Goal: Task Accomplishment & Management: Manage account settings

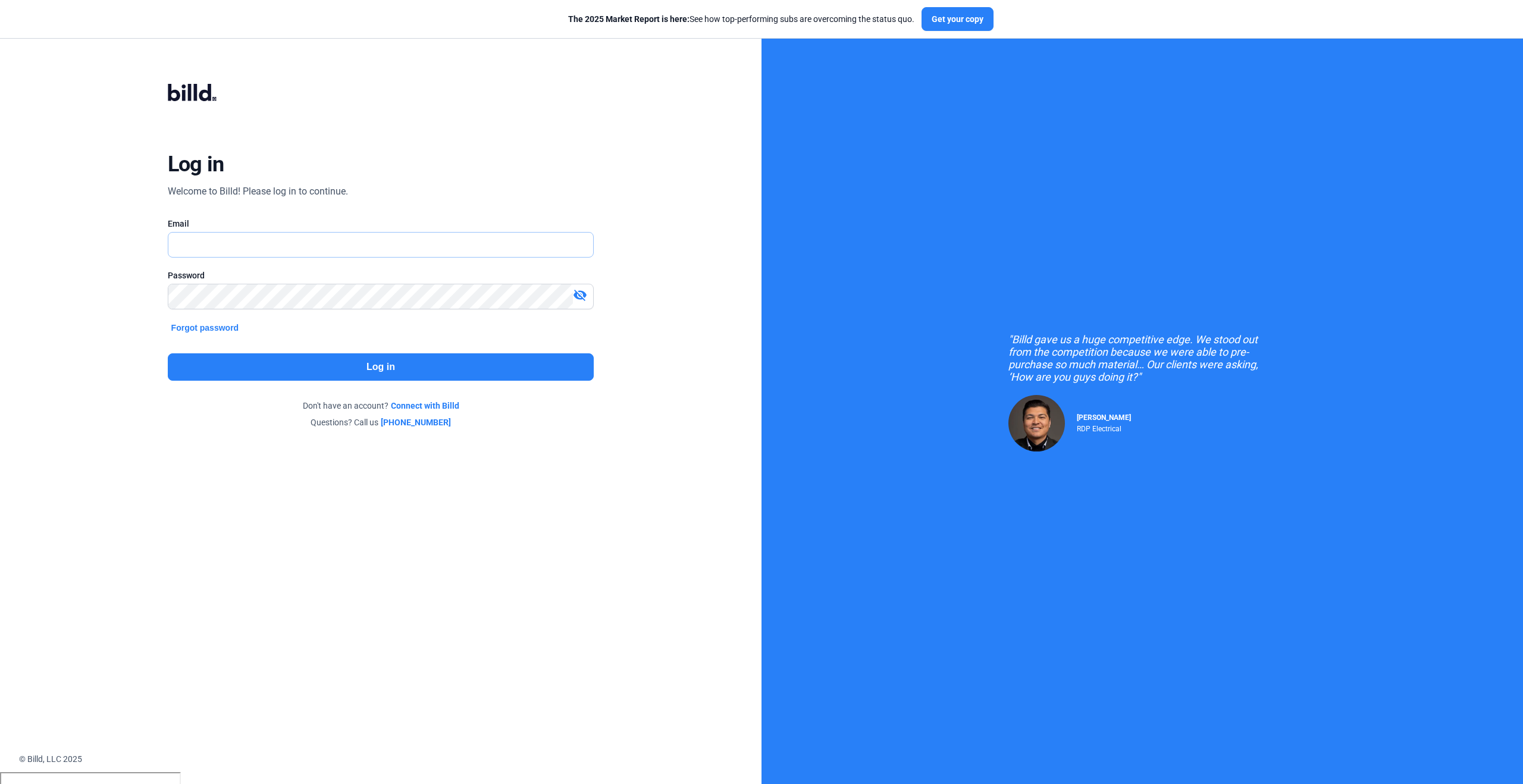
type input "[PERSON_NAME][EMAIL_ADDRESS][PERSON_NAME][DOMAIN_NAME]"
click at [539, 370] on button "Log in" at bounding box center [381, 367] width 426 height 27
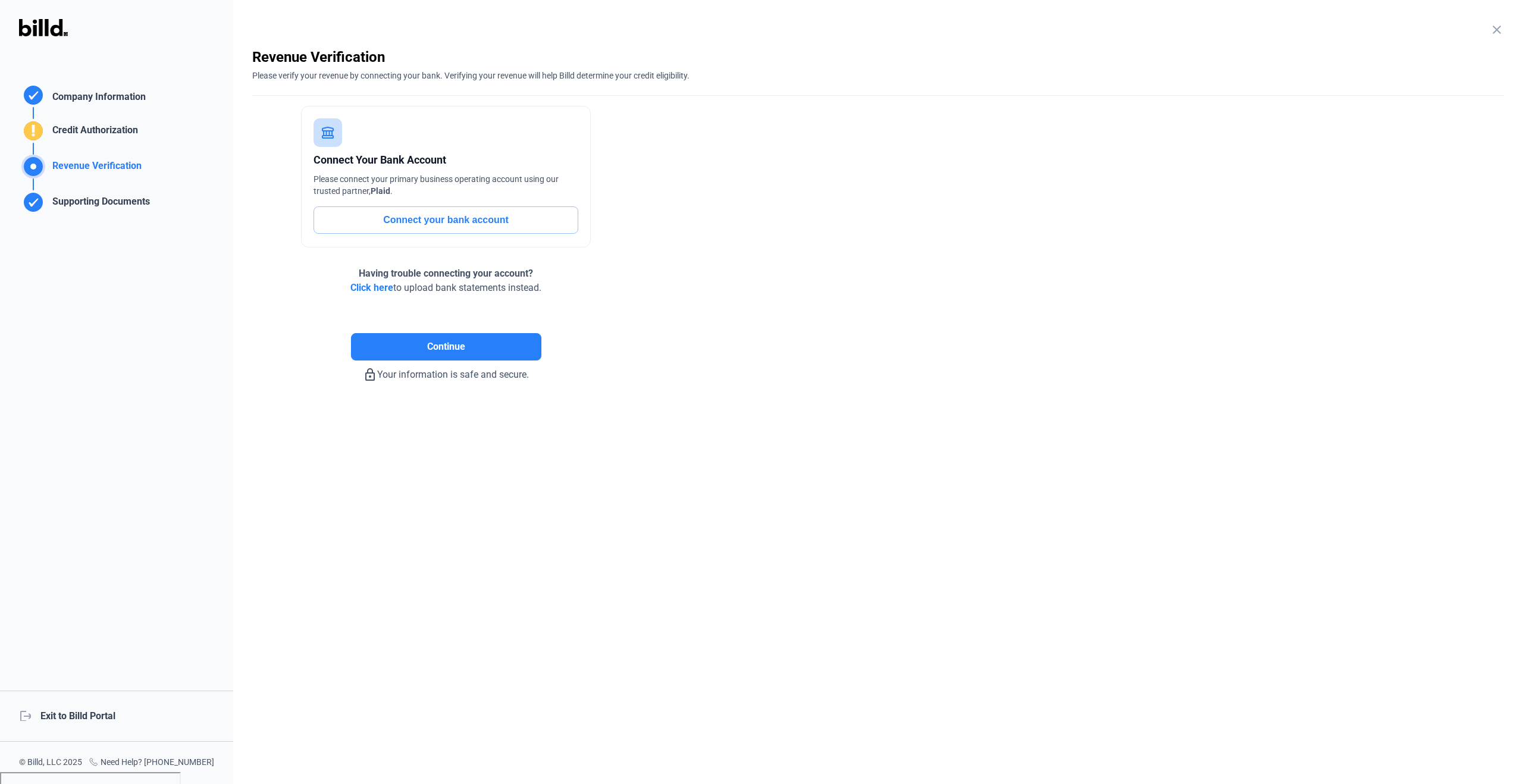
click at [1502, 30] on mat-icon "close" at bounding box center [1497, 29] width 15 height 15
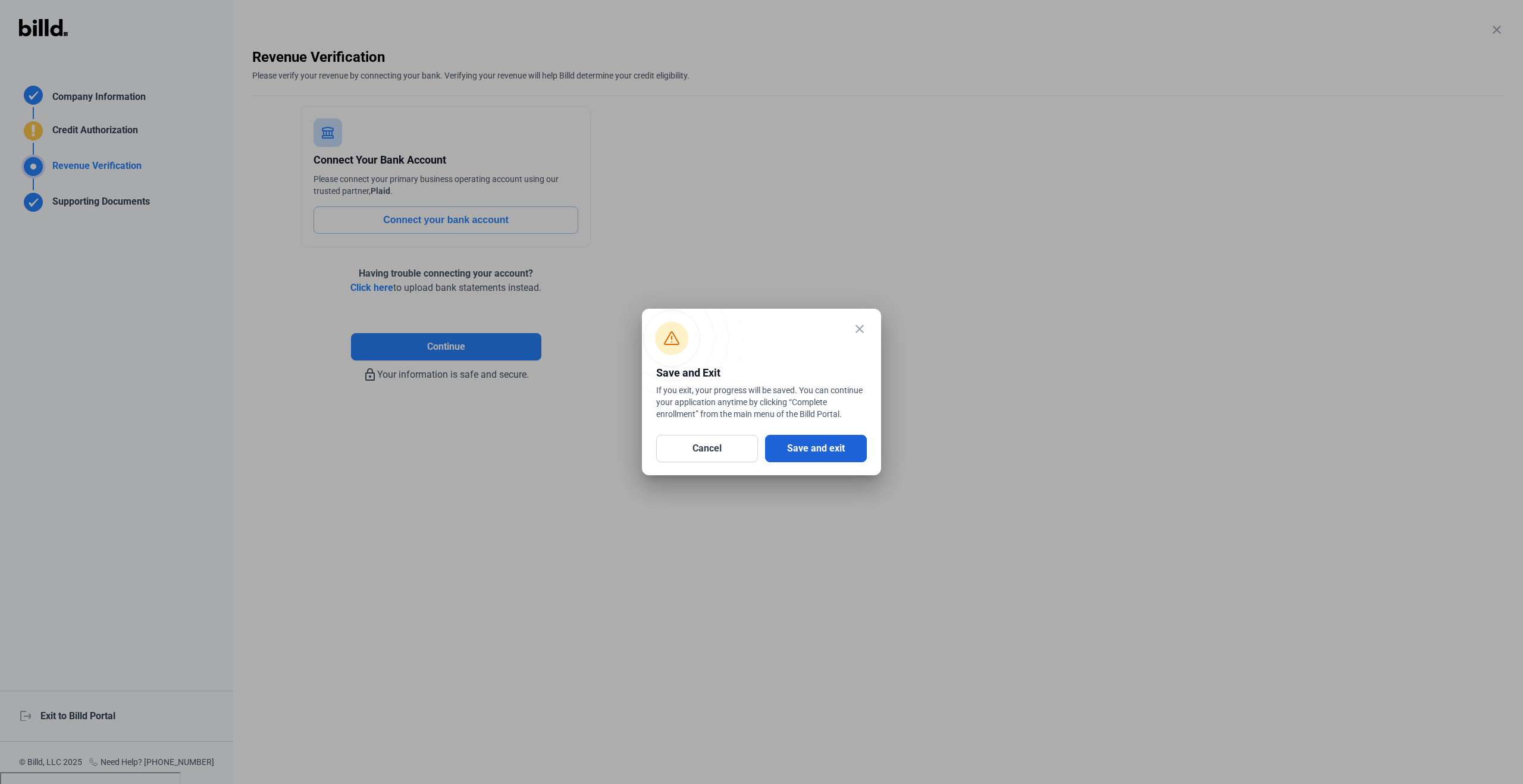
drag, startPoint x: 814, startPoint y: 457, endPoint x: 818, endPoint y: 444, distance: 13.6
click at [814, 457] on button "Save and exit" at bounding box center [816, 448] width 102 height 27
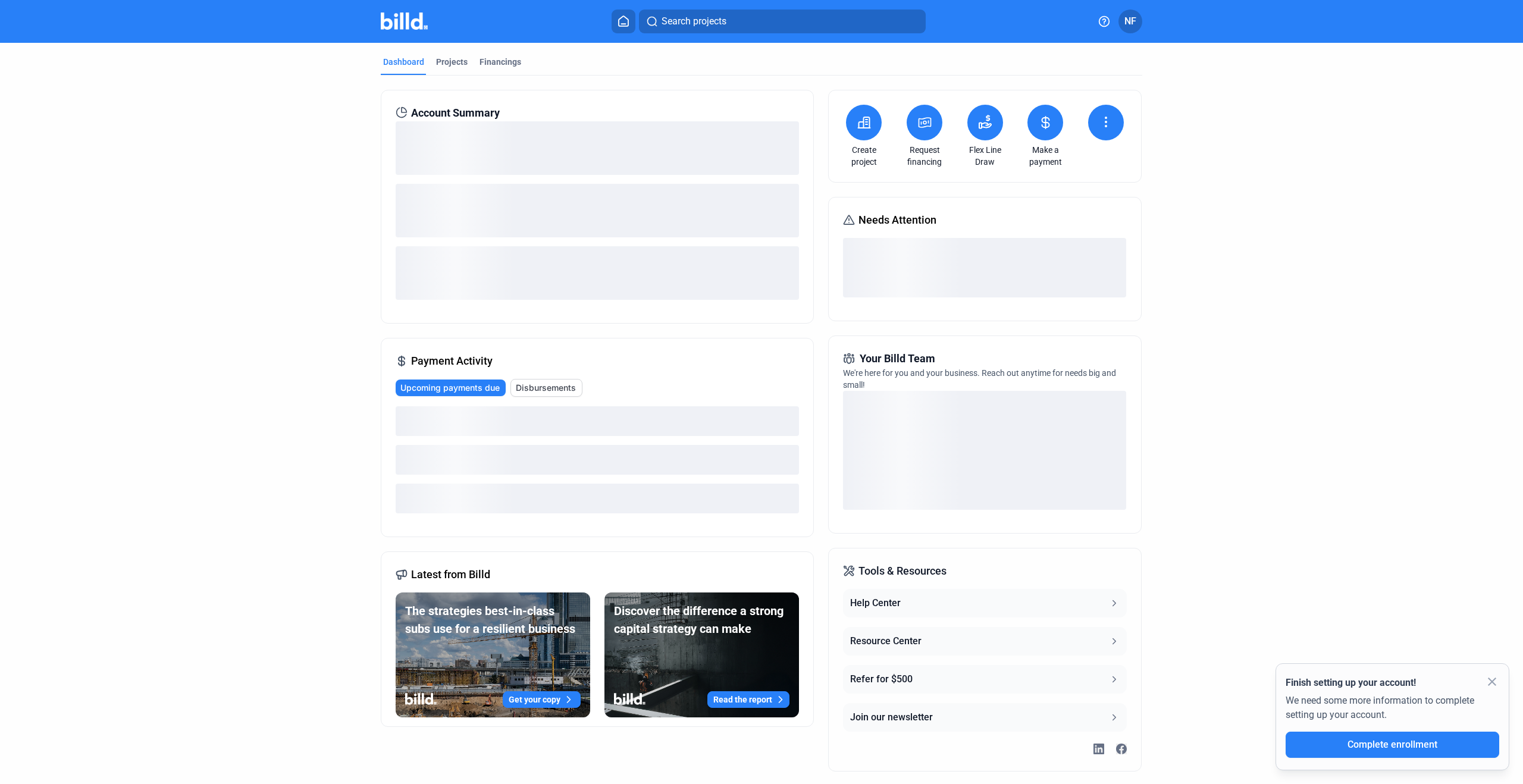
click at [1131, 29] on button "NF" at bounding box center [1131, 21] width 23 height 23
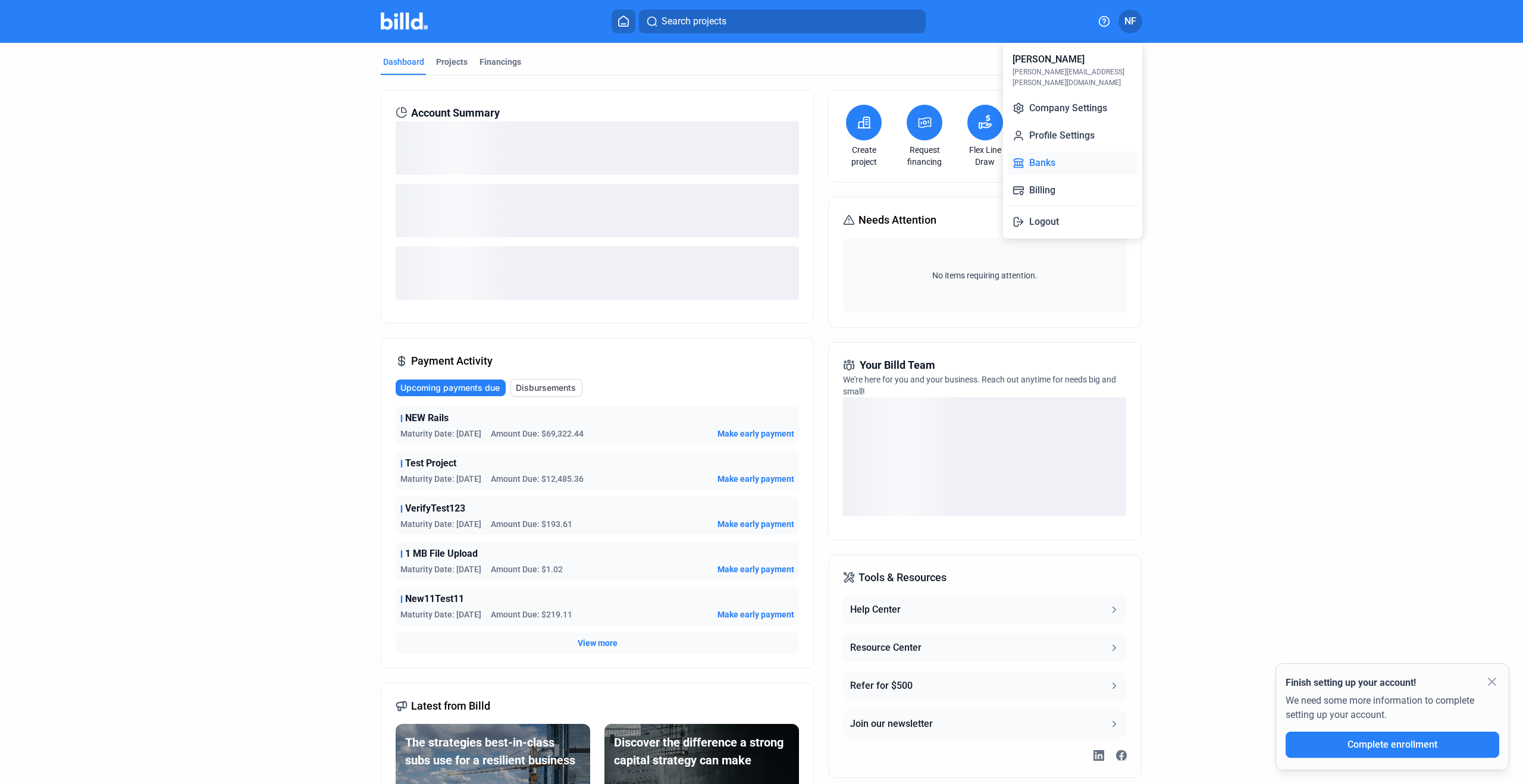
click at [1072, 151] on button "Banks" at bounding box center [1072, 162] width 129 height 23
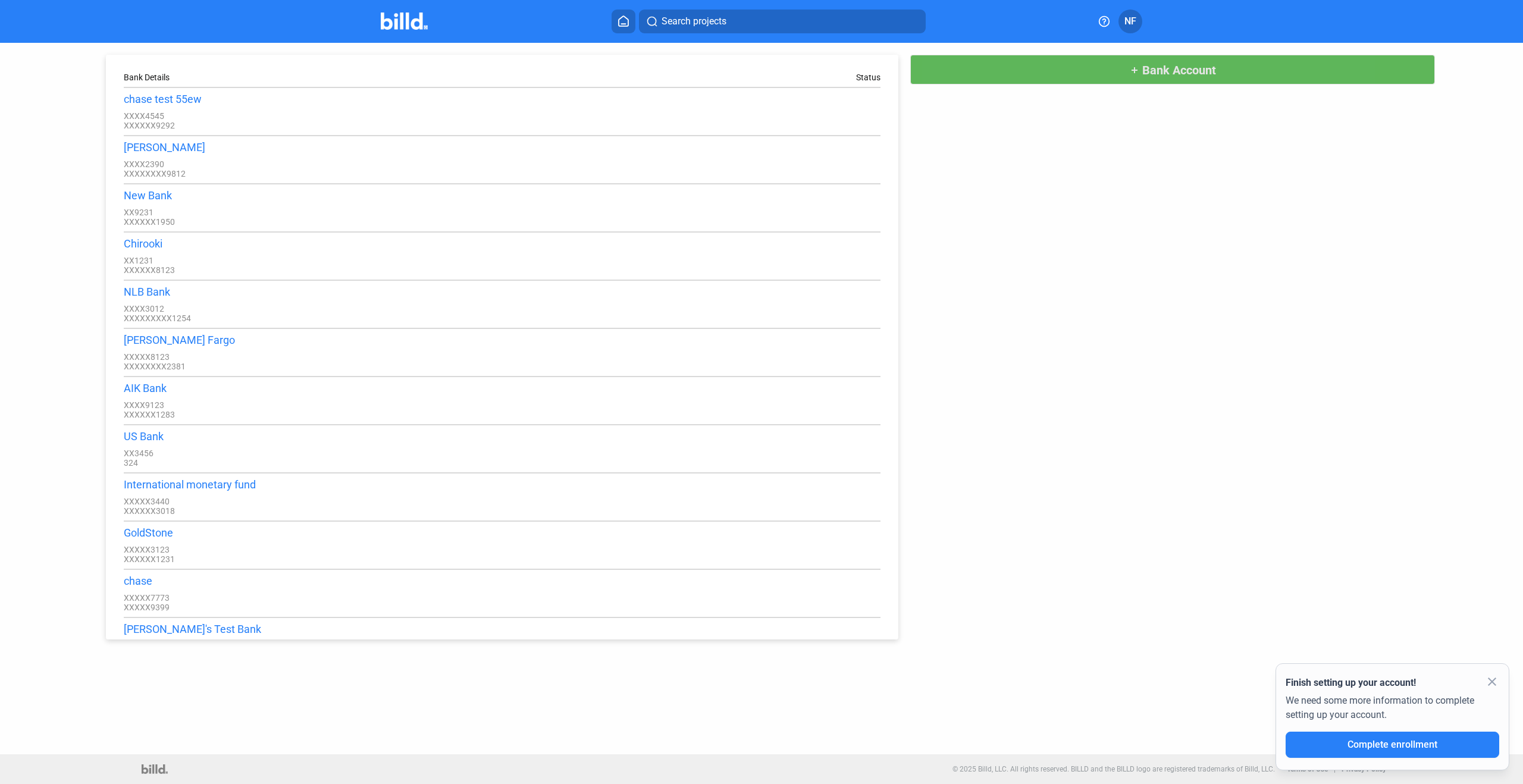
click at [1104, 71] on button "add Bank Account" at bounding box center [1173, 69] width 525 height 30
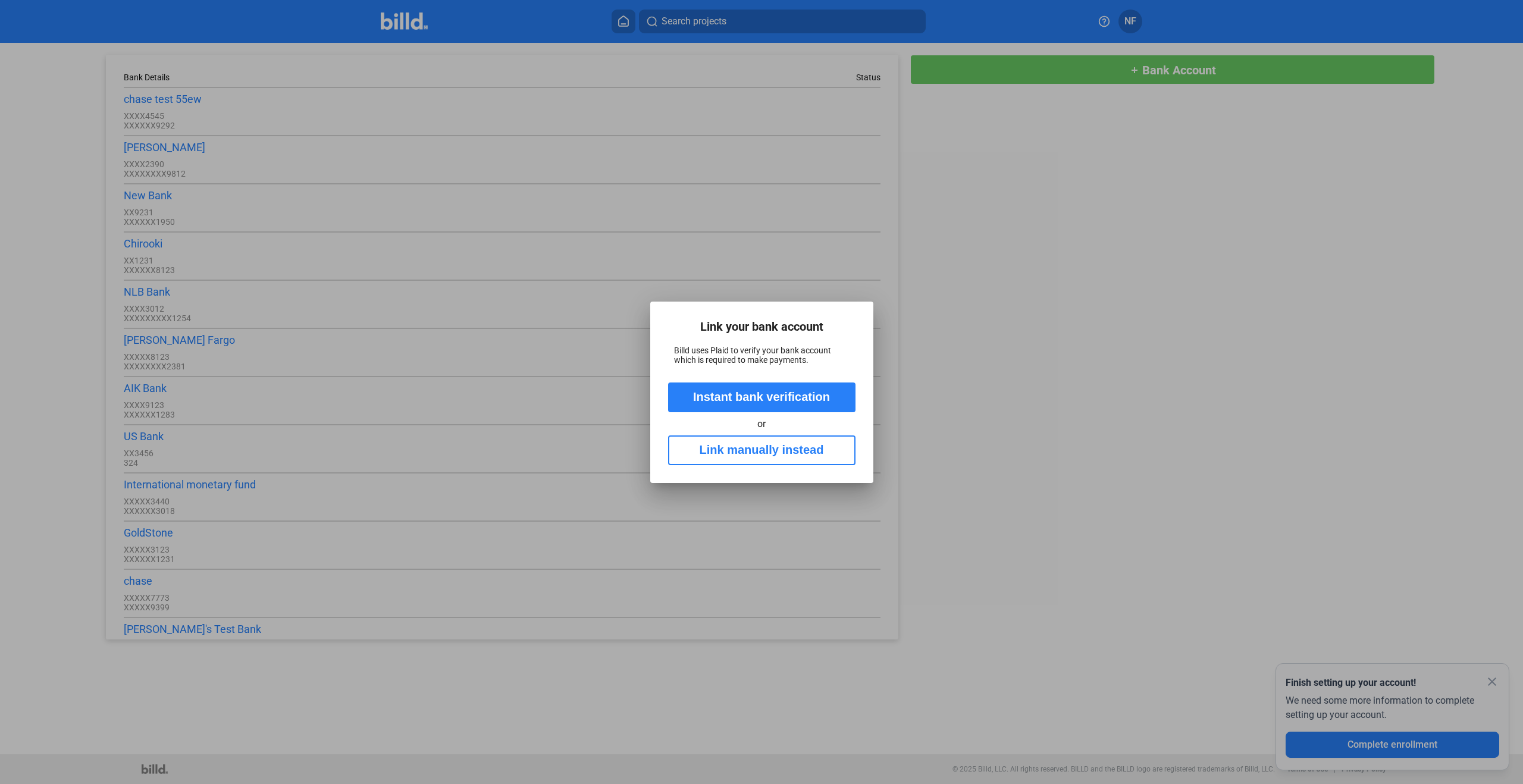
click at [832, 391] on button "Instant bank verification" at bounding box center [762, 397] width 188 height 30
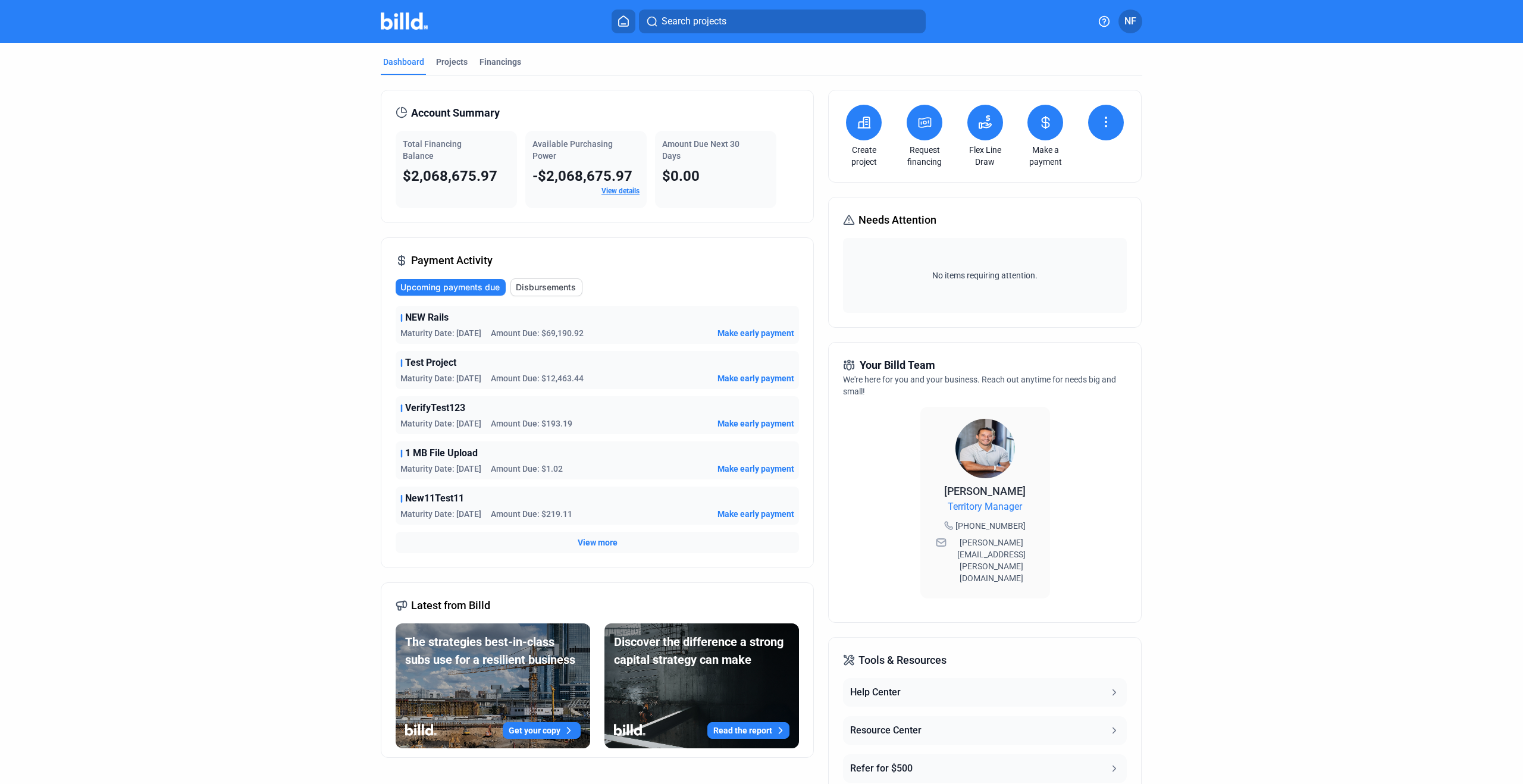
click at [326, 103] on dashboard "Dashboard Projects Financings Account Summary Total Financing Balance $2,068,67…" at bounding box center [761, 458] width 1371 height 832
click at [1106, 126] on icon at bounding box center [1106, 122] width 15 height 15
click at [1083, 203] on span "Submit files" at bounding box center [1062, 204] width 43 height 12
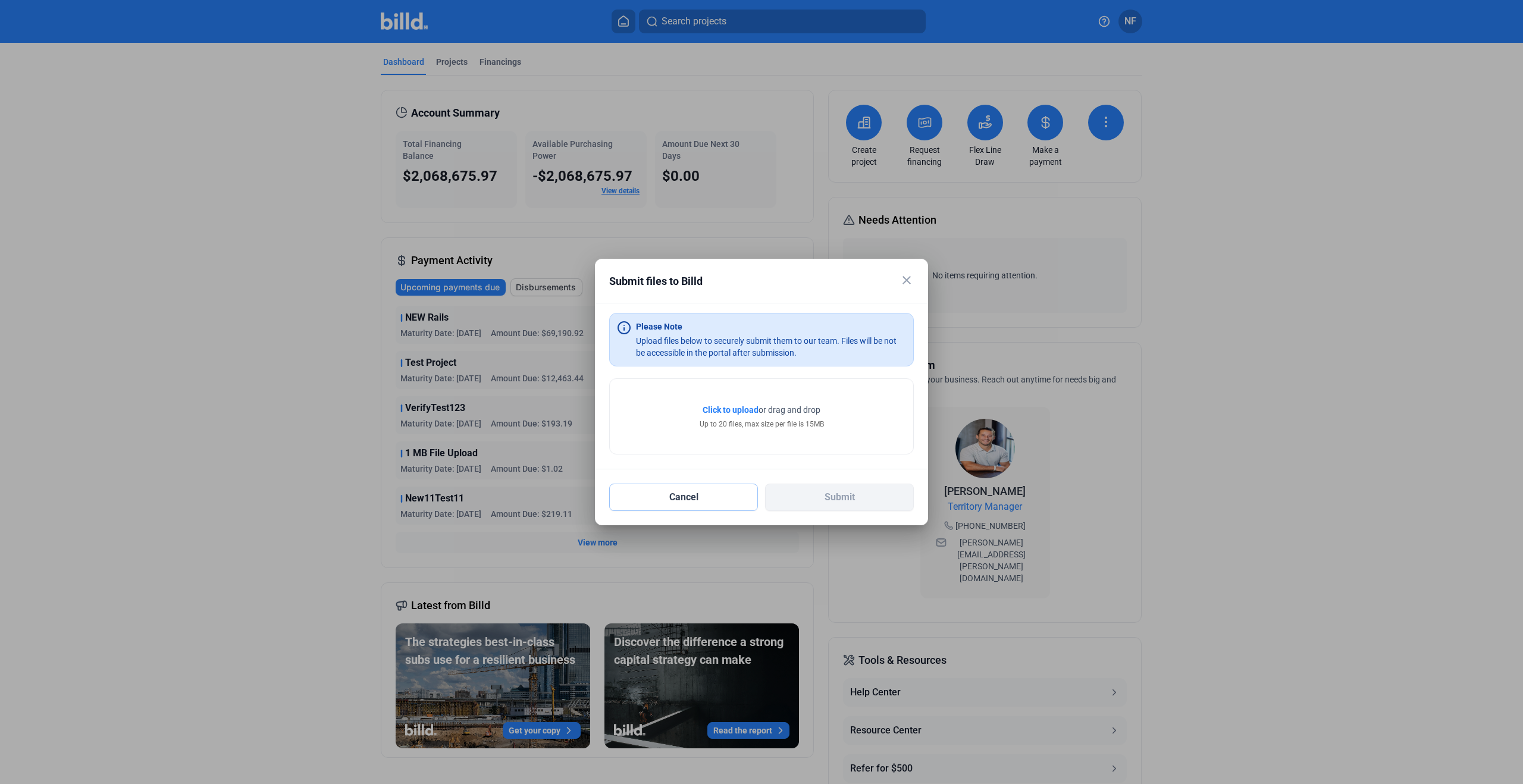
drag, startPoint x: 741, startPoint y: 494, endPoint x: 746, endPoint y: 489, distance: 7.1
click at [742, 493] on button "Cancel" at bounding box center [683, 497] width 149 height 27
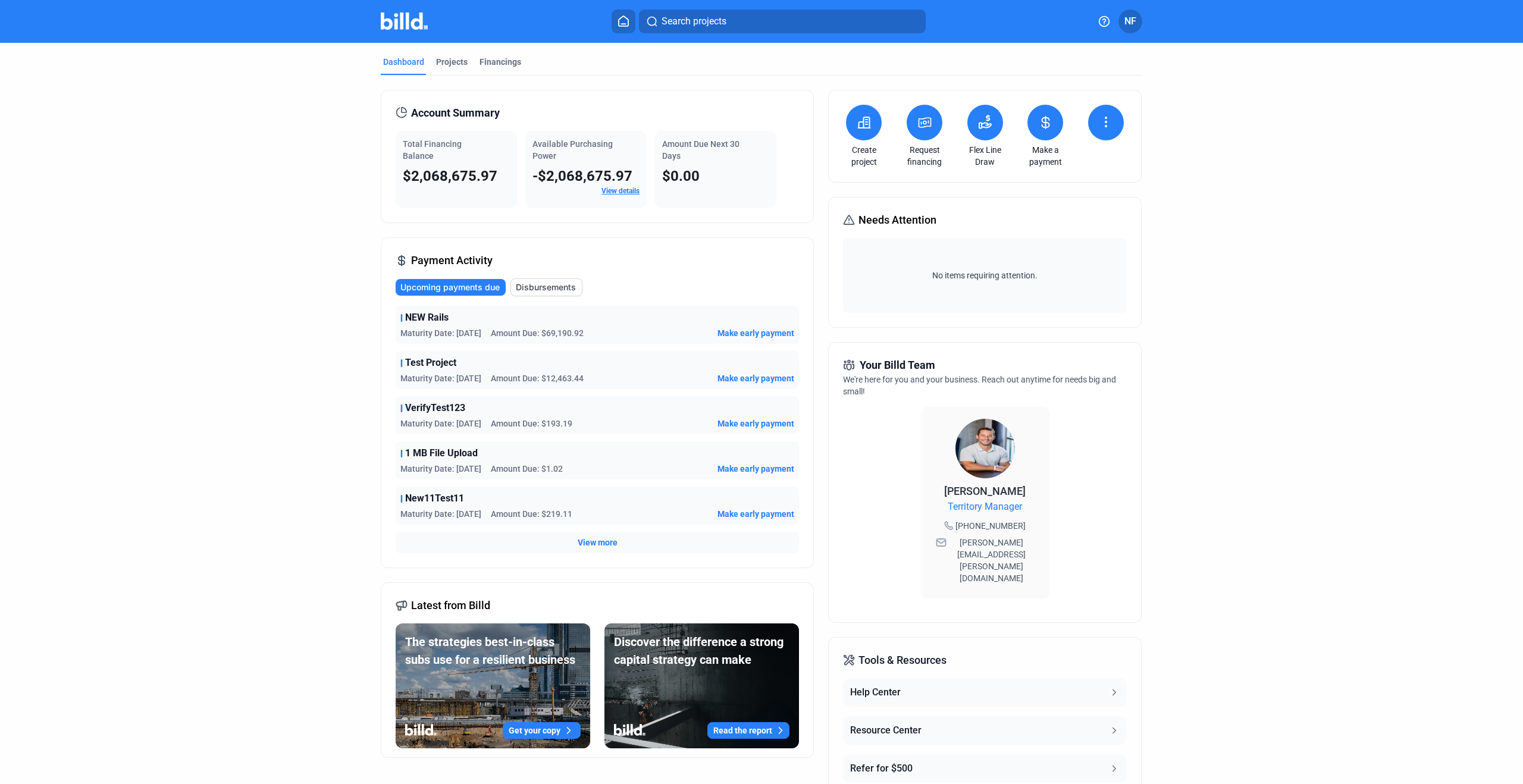
click at [1130, 25] on span "NF" at bounding box center [1131, 21] width 12 height 15
click at [1181, 131] on div at bounding box center [761, 392] width 1523 height 784
click at [1103, 120] on icon at bounding box center [1106, 122] width 15 height 15
click at [1197, 105] on div at bounding box center [761, 392] width 1523 height 784
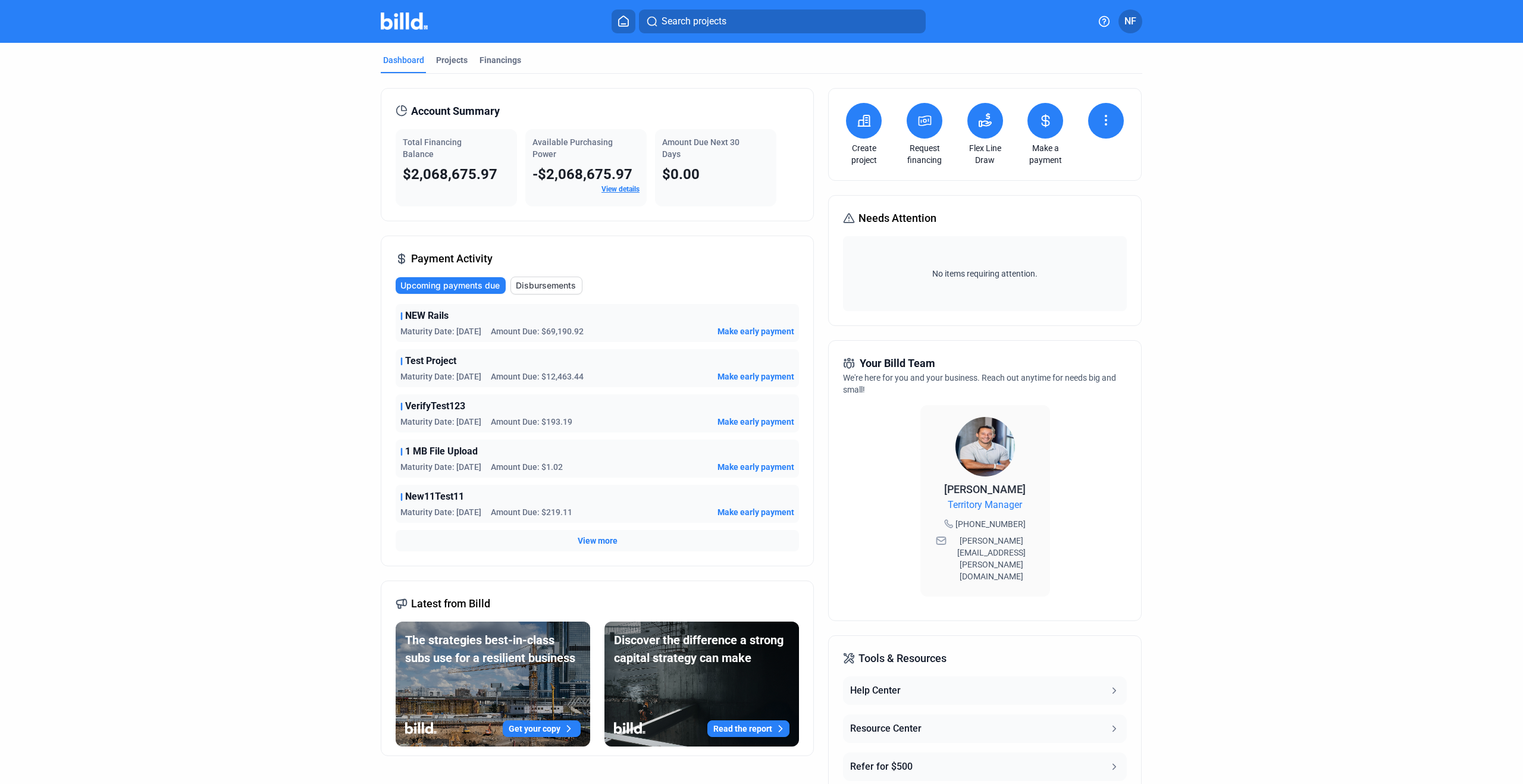
scroll to position [2, 0]
click at [549, 19] on div "Search projects" at bounding box center [769, 21] width 633 height 23
drag, startPoint x: 1178, startPoint y: 76, endPoint x: 1179, endPoint y: 46, distance: 30.0
click at [1178, 76] on dashboard "Dashboard Projects Financings Account Summary Total Financing Balance $2,068,67…" at bounding box center [761, 456] width 1371 height 832
drag, startPoint x: 1198, startPoint y: 30, endPoint x: 1179, endPoint y: 26, distance: 19.4
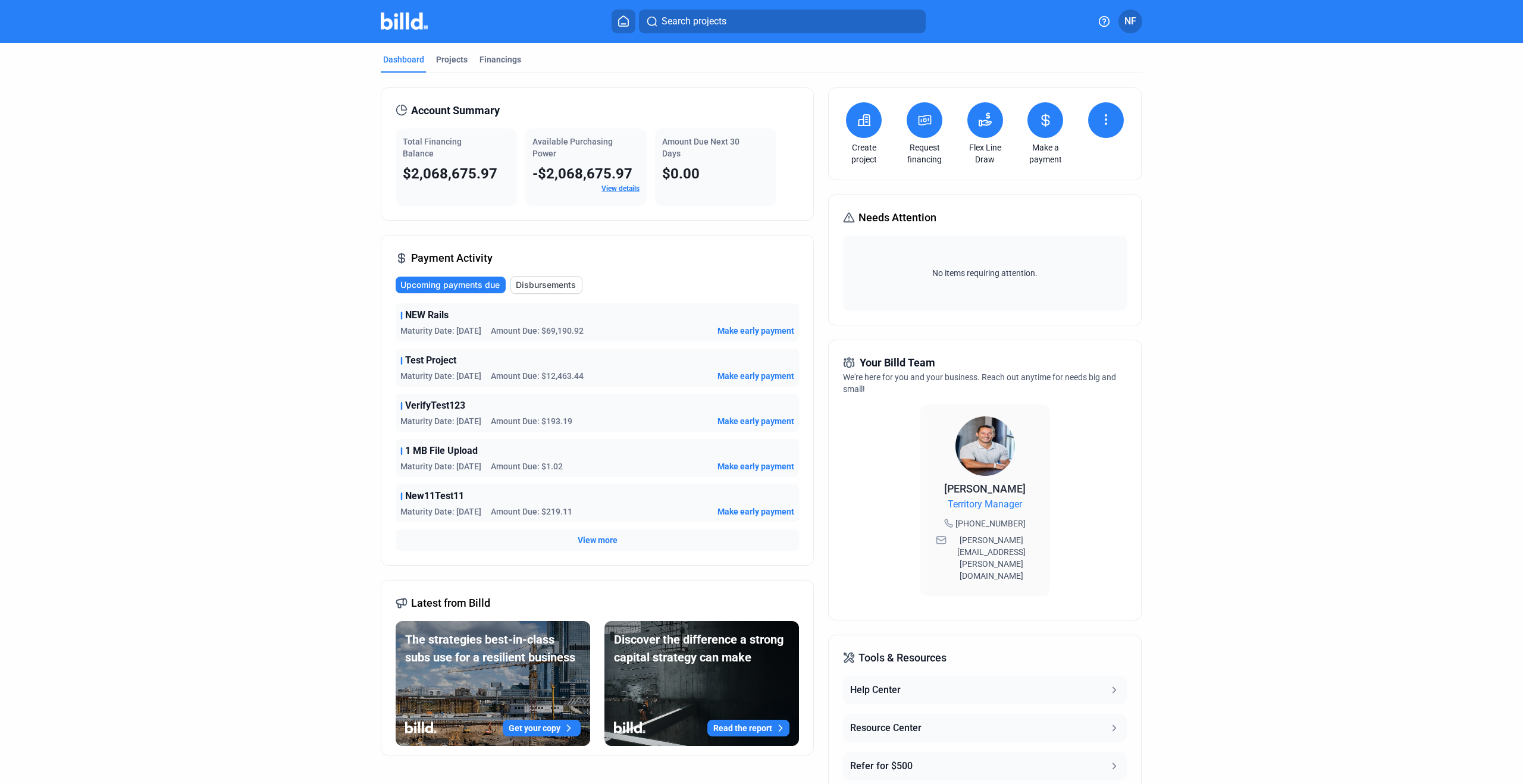
click at [1198, 31] on div "Search projects NF" at bounding box center [761, 21] width 966 height 23
click at [1137, 21] on span "NF" at bounding box center [1131, 21] width 12 height 15
click at [1051, 147] on button "Banks" at bounding box center [1067, 158] width 129 height 23
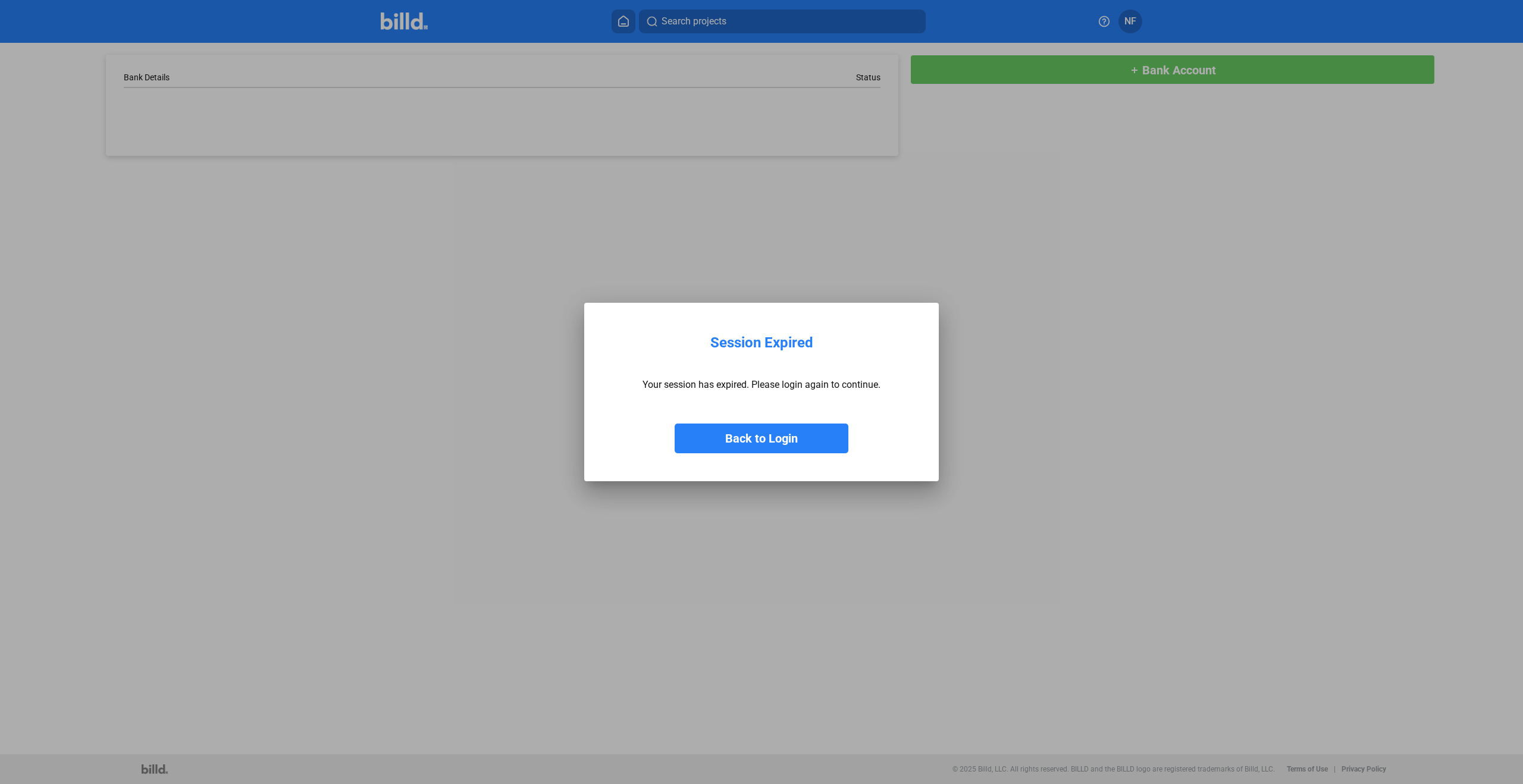
drag, startPoint x: 816, startPoint y: 440, endPoint x: 826, endPoint y: 429, distance: 14.9
click at [817, 440] on button "Back to Login" at bounding box center [761, 438] width 174 height 30
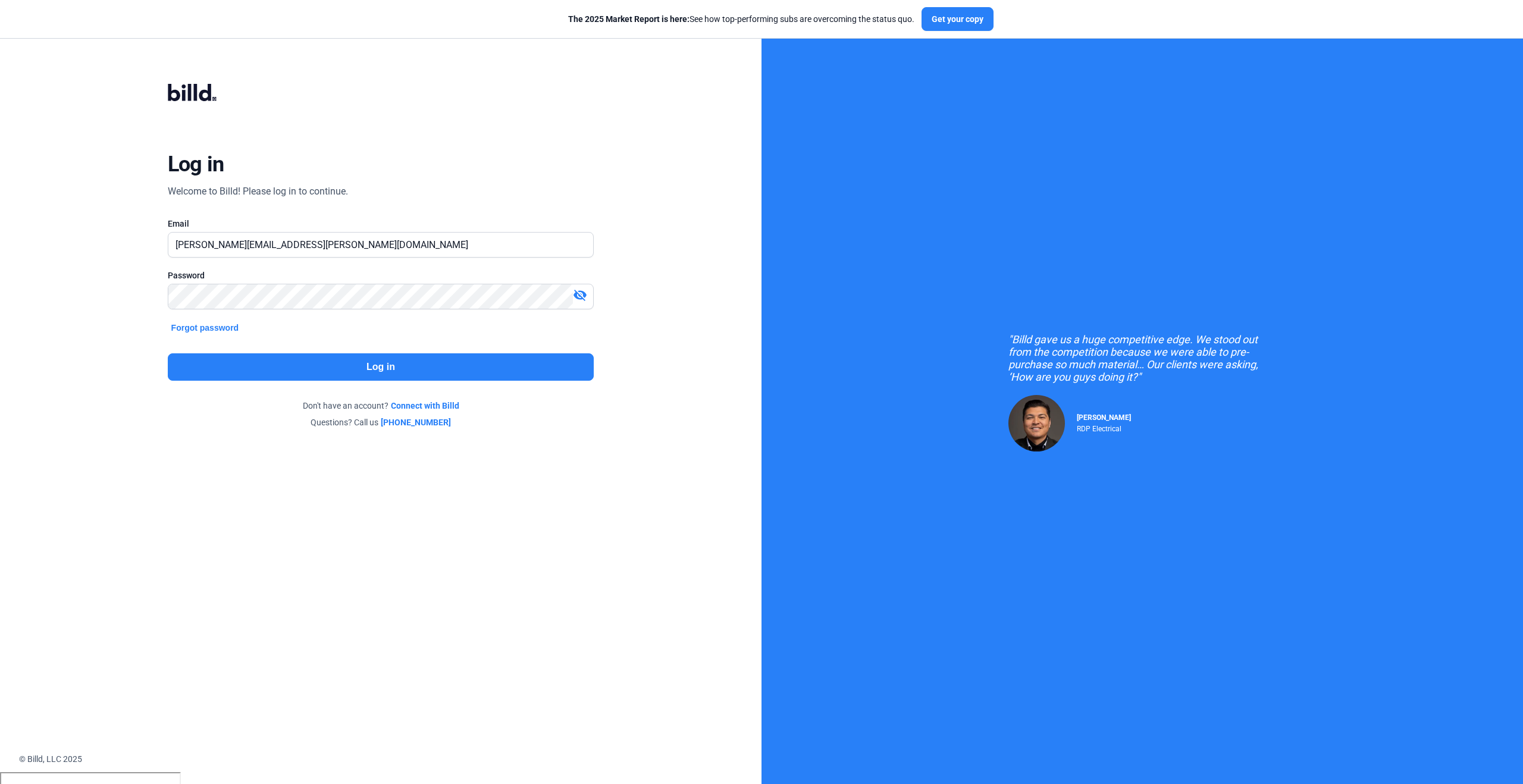
click at [468, 360] on button "Log in" at bounding box center [381, 367] width 426 height 27
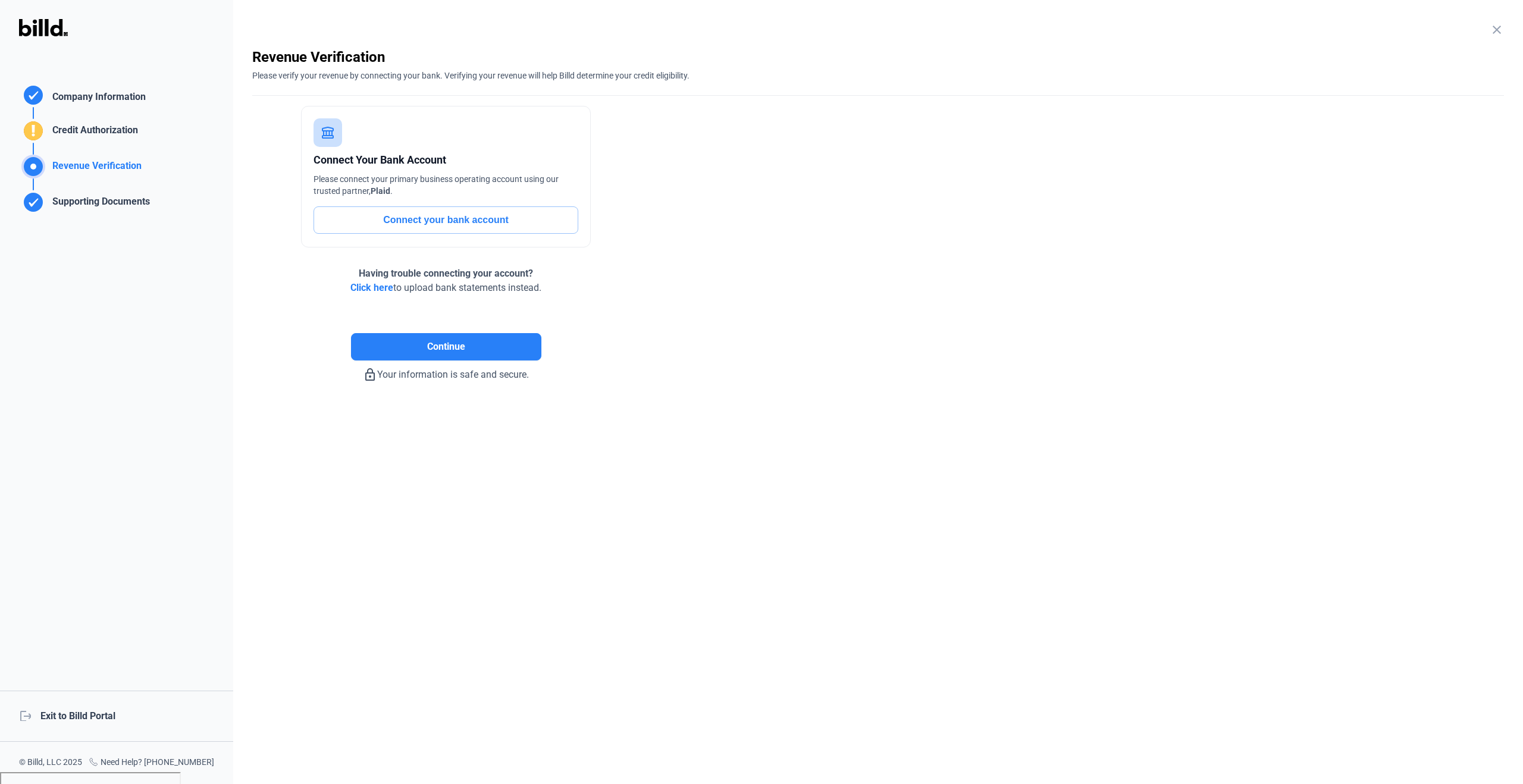
click at [1503, 32] on mat-icon "close" at bounding box center [1497, 29] width 15 height 15
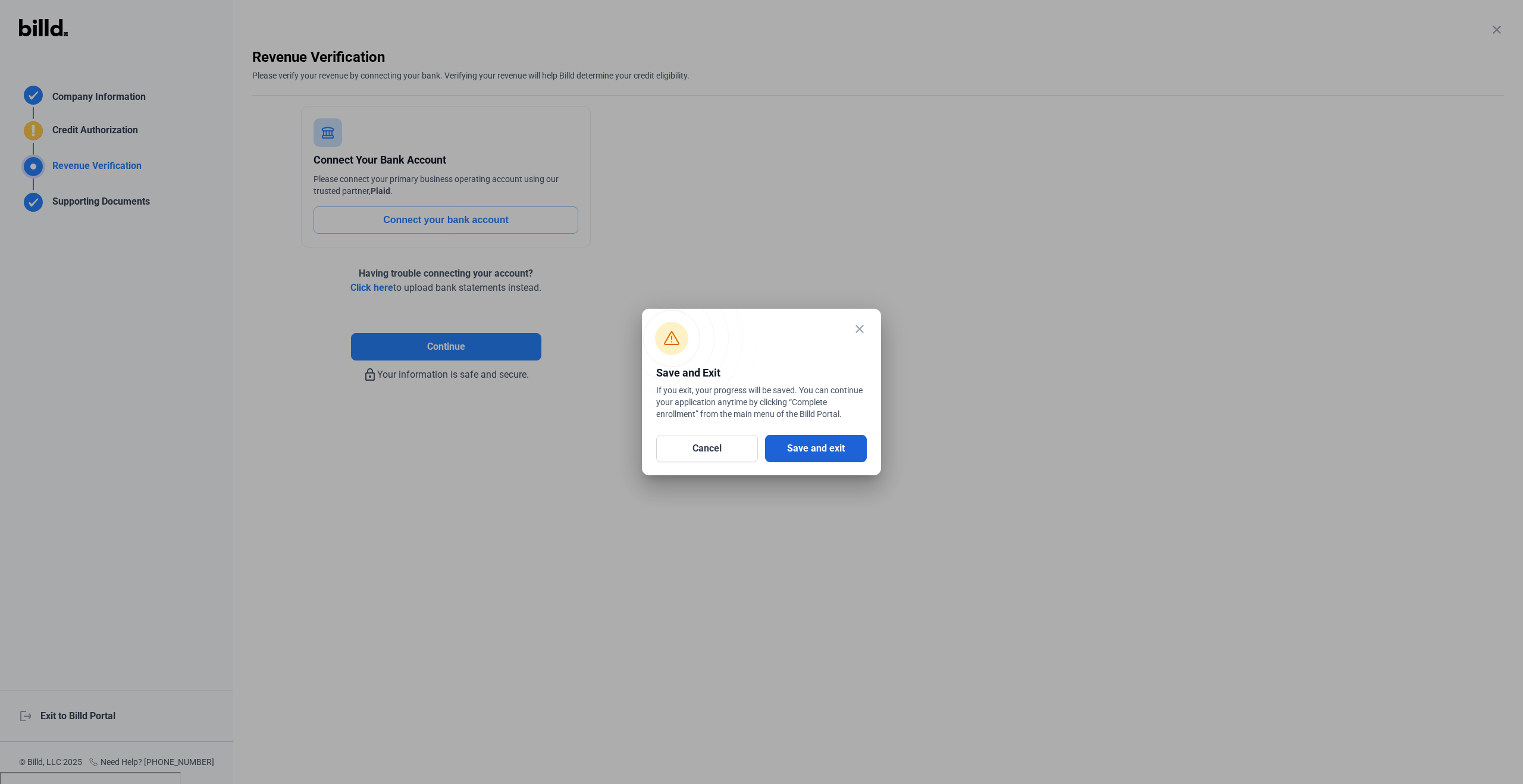
click at [830, 449] on button "Save and exit" at bounding box center [816, 448] width 102 height 27
